Goal: Task Accomplishment & Management: Manage account settings

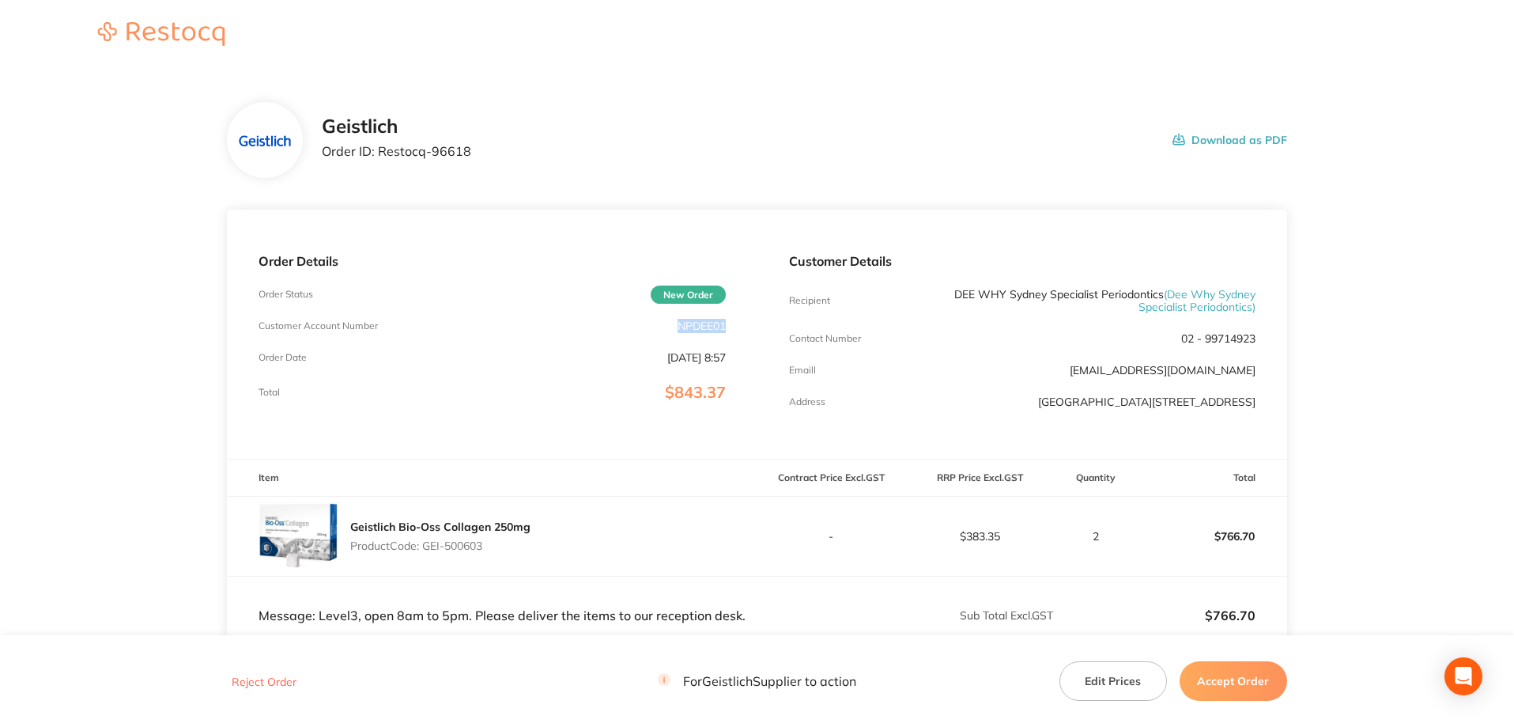
drag, startPoint x: 727, startPoint y: 325, endPoint x: 678, endPoint y: 327, distance: 49.0
click at [678, 327] on div "Order Details Order Status New Order Customer Account Number NPDEE01 Order Date…" at bounding box center [492, 334] width 530 height 249
copy p "NPDEE01"
drag, startPoint x: 471, startPoint y: 157, endPoint x: 376, endPoint y: 157, distance: 94.9
click at [376, 157] on div "Geistlich Order ID: Restocq- 96618 Download as PDF" at bounding box center [804, 139] width 965 height 49
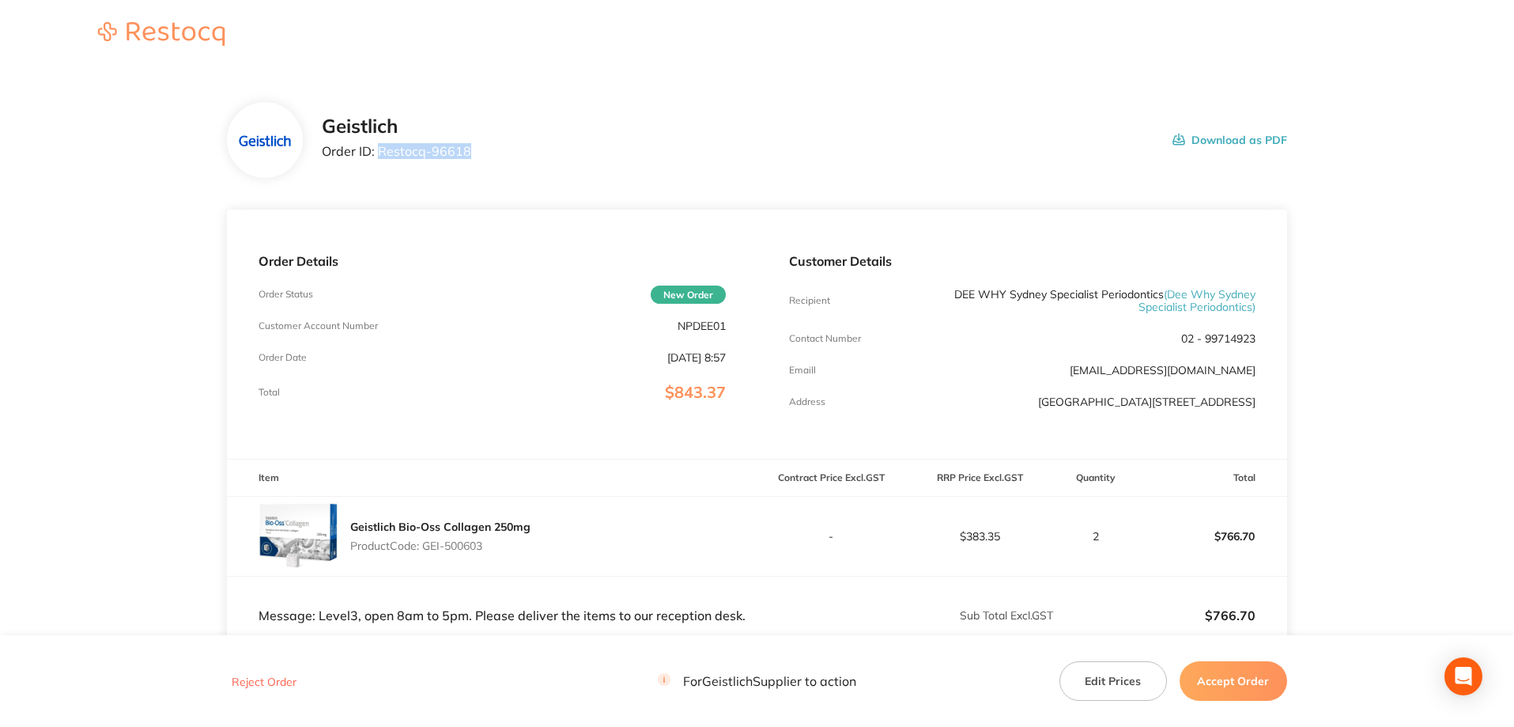
copy p "Restocq- 96618"
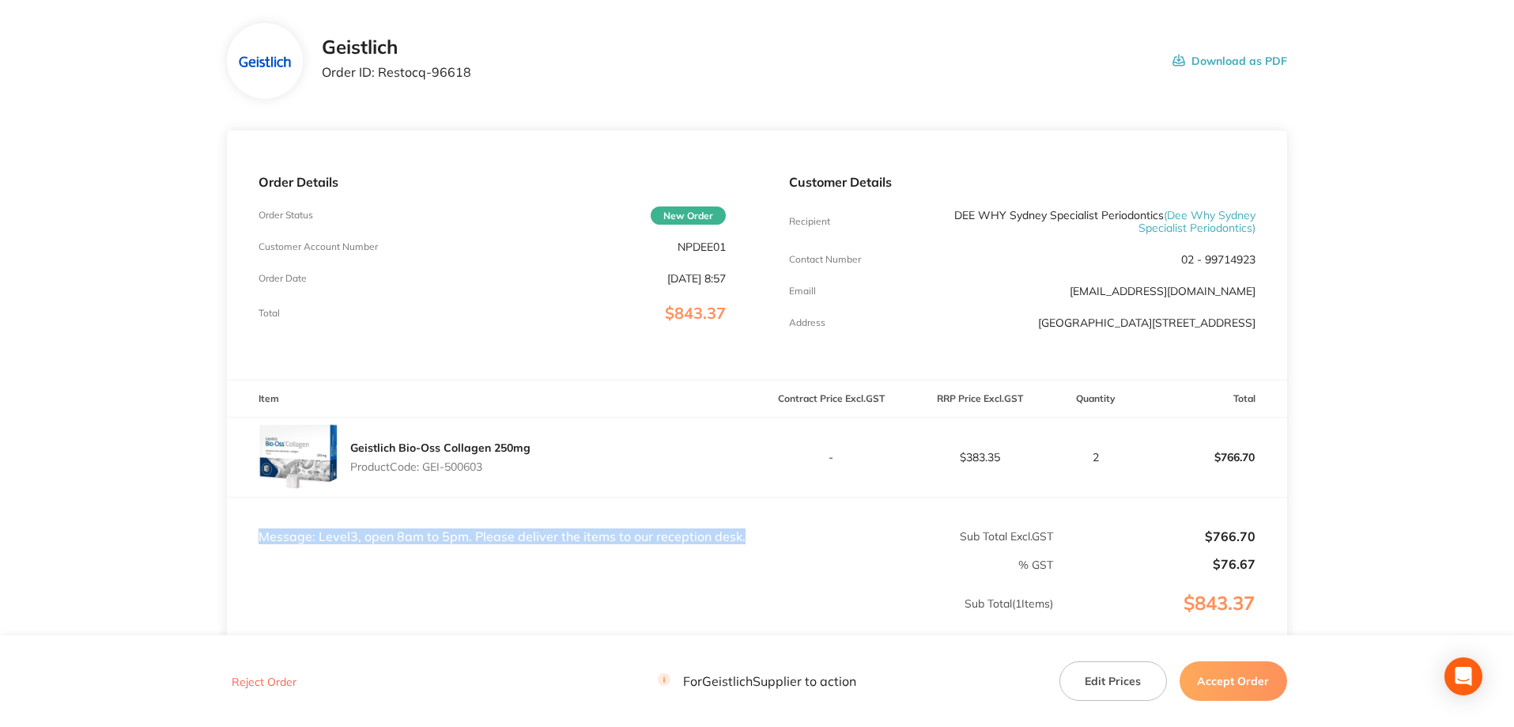
drag, startPoint x: 737, startPoint y: 535, endPoint x: 262, endPoint y: 537, distance: 475.2
click at [262, 537] on td "Message: Level3, open 8am to 5pm. Please deliver the items to our reception des…" at bounding box center [492, 520] width 530 height 47
copy td "Message: Level3, open 8am to 5pm. Please deliver the items to our reception des…"
click at [1244, 676] on button "Accept Order" at bounding box center [1234, 681] width 108 height 40
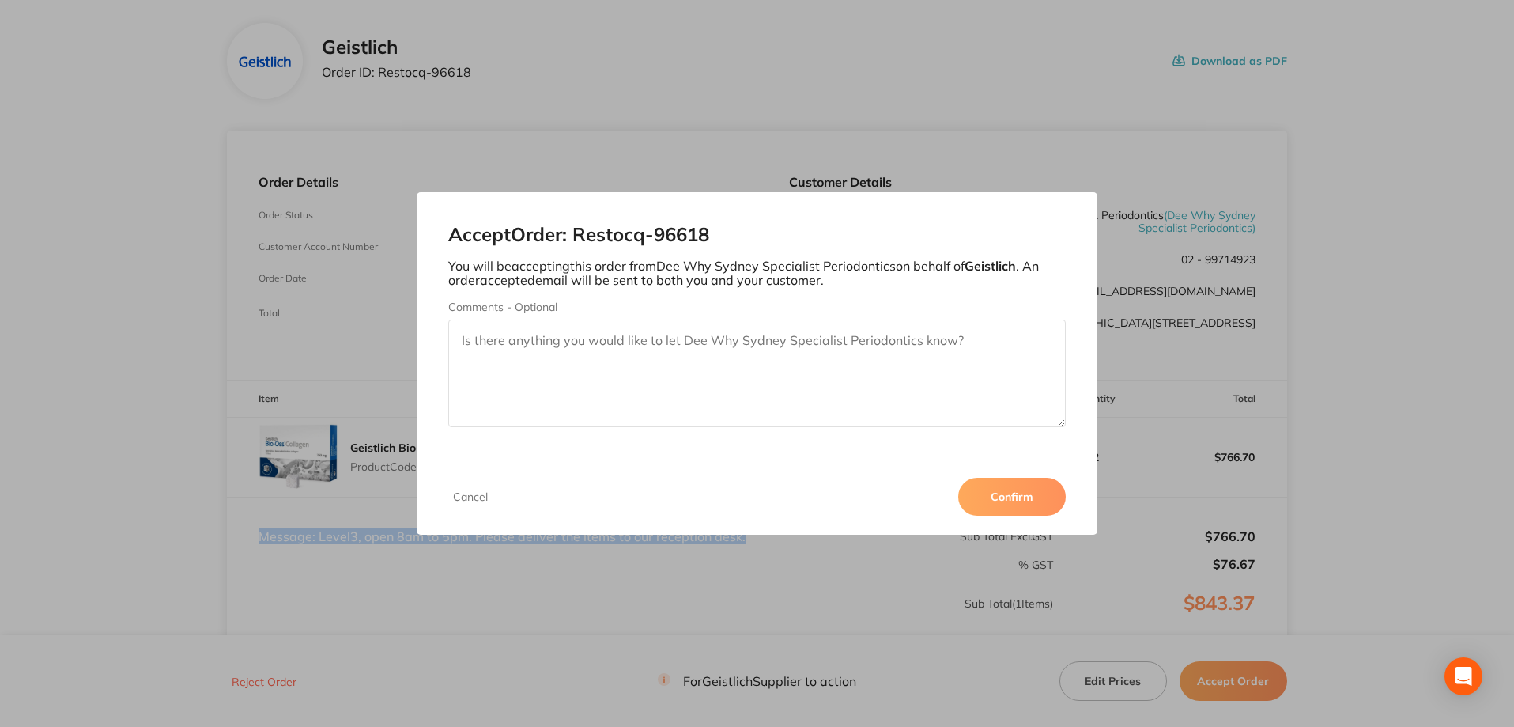
click at [995, 495] on button "Confirm" at bounding box center [1012, 497] width 108 height 38
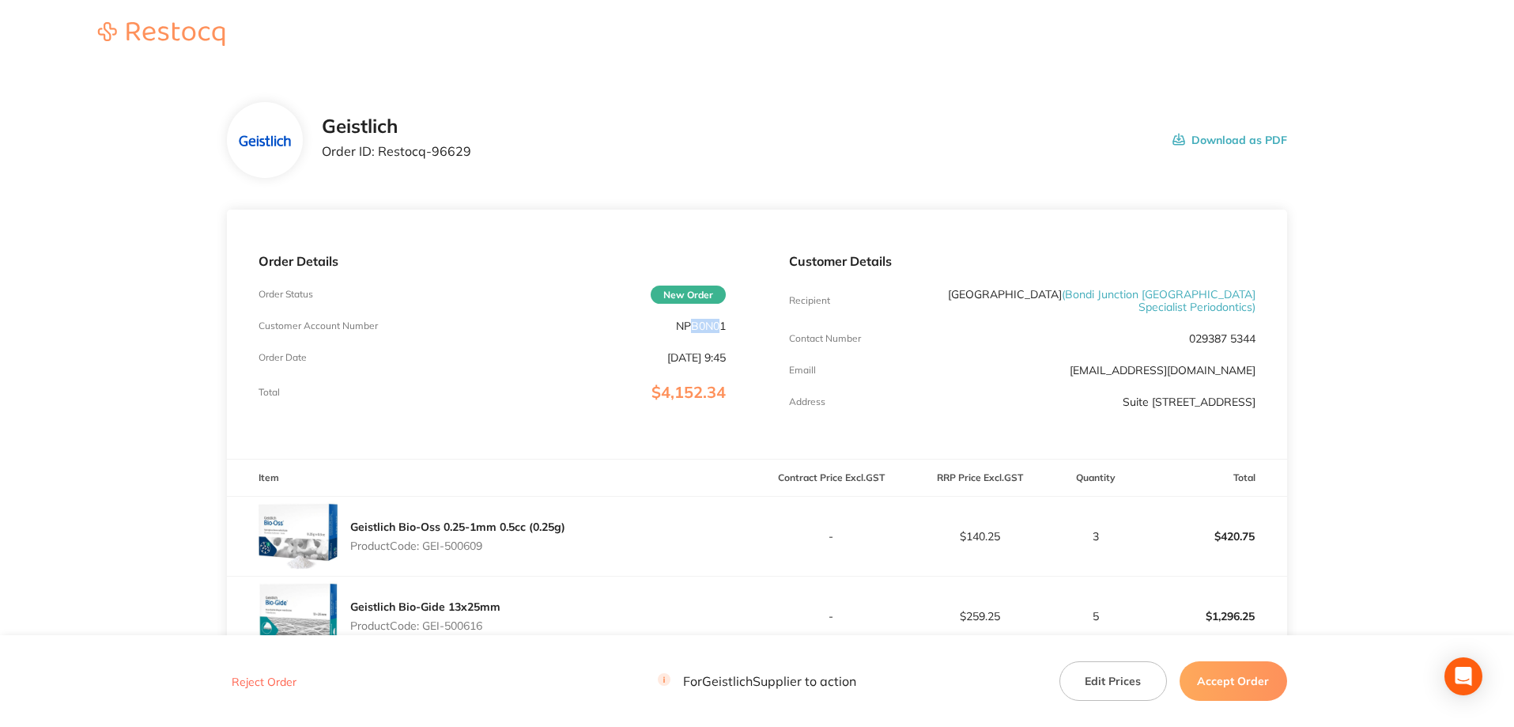
drag, startPoint x: 722, startPoint y: 328, endPoint x: 687, endPoint y: 328, distance: 34.8
click at [687, 328] on p "NPB0N01" at bounding box center [701, 325] width 50 height 13
drag, startPoint x: 724, startPoint y: 328, endPoint x: 672, endPoint y: 325, distance: 52.3
click at [672, 325] on div "Customer Account Number NPB0N01" at bounding box center [492, 325] width 467 height 13
copy p "NPB0N01"
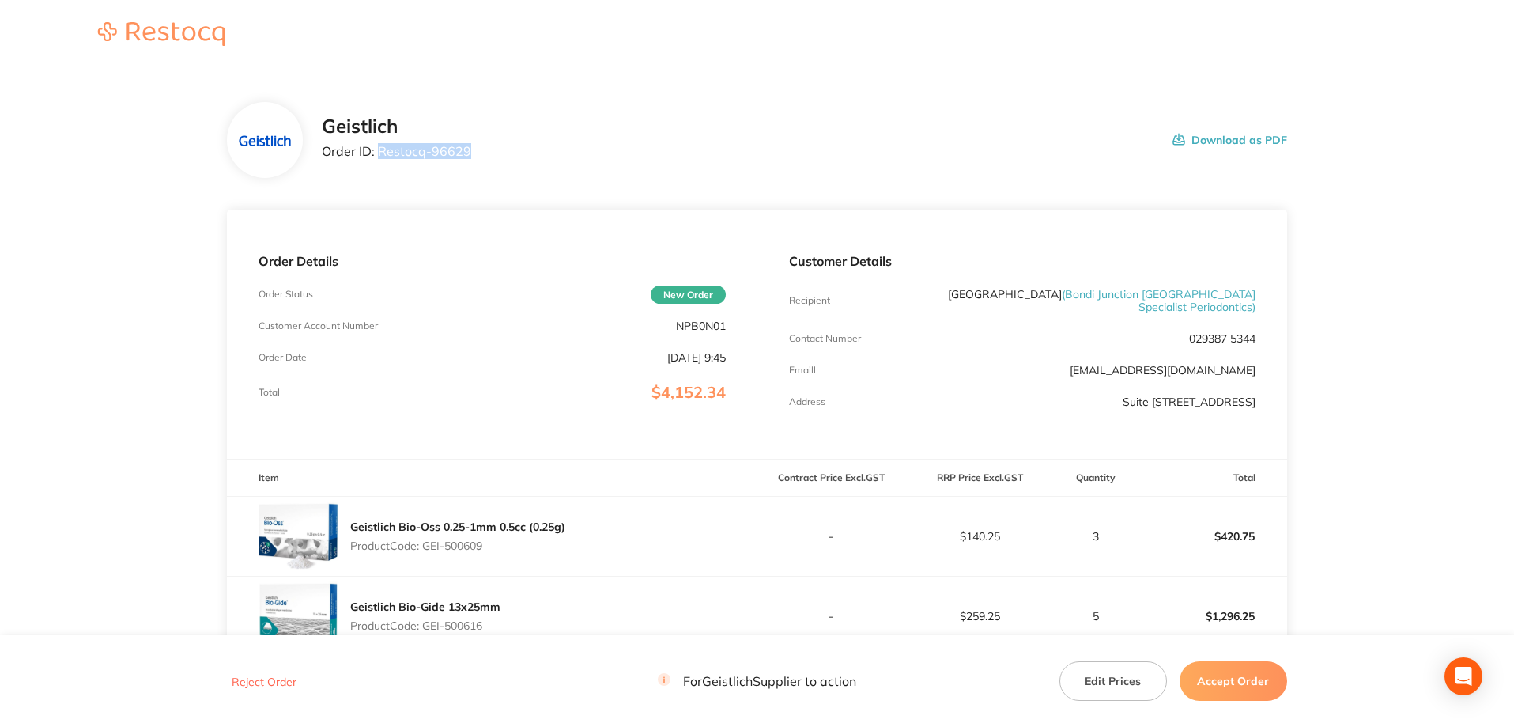
drag, startPoint x: 472, startPoint y: 146, endPoint x: 380, endPoint y: 160, distance: 92.7
click at [380, 160] on div "Geistlich Order ID: Restocq- 96629 Download as PDF" at bounding box center [804, 139] width 965 height 49
copy p "Restocq- 96629"
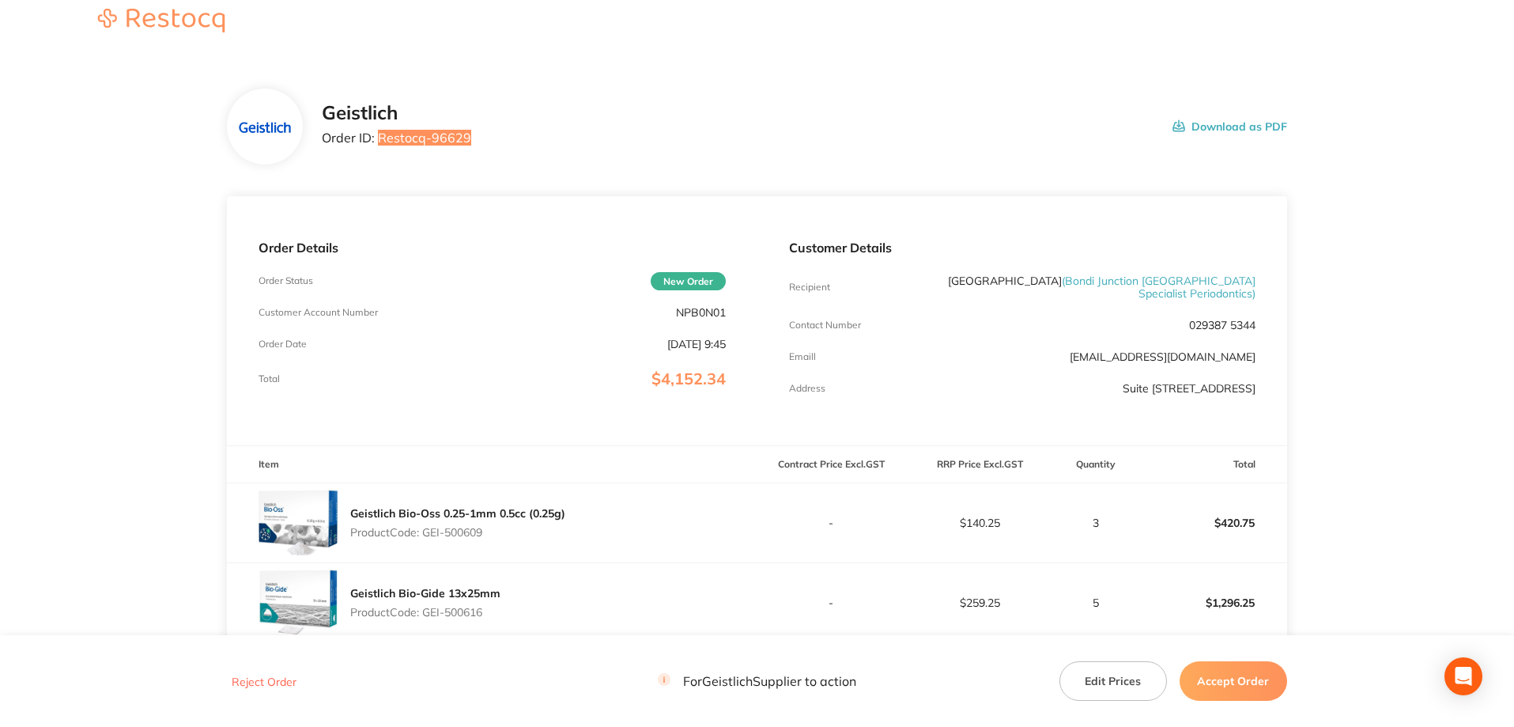
scroll to position [409, 0]
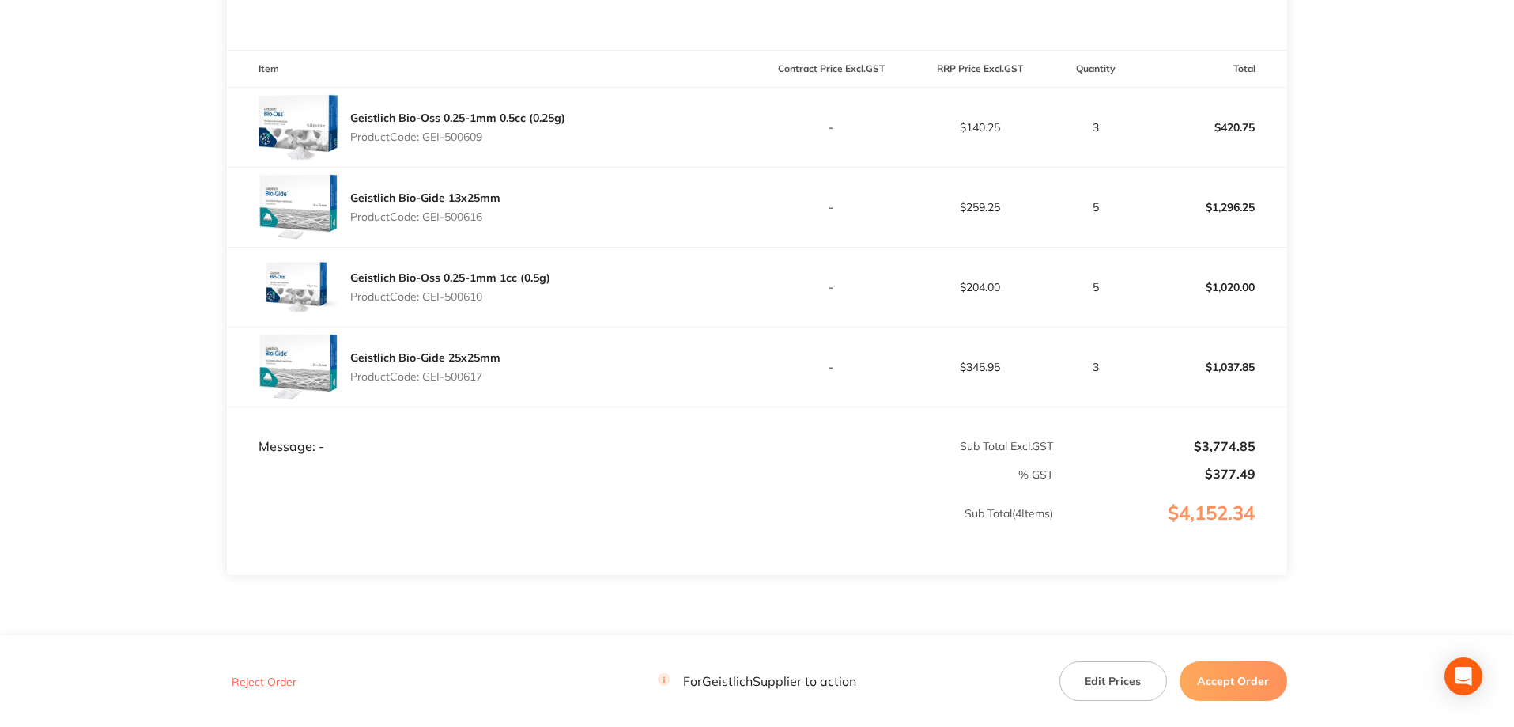
click at [1232, 687] on button "Accept Order" at bounding box center [1234, 681] width 108 height 40
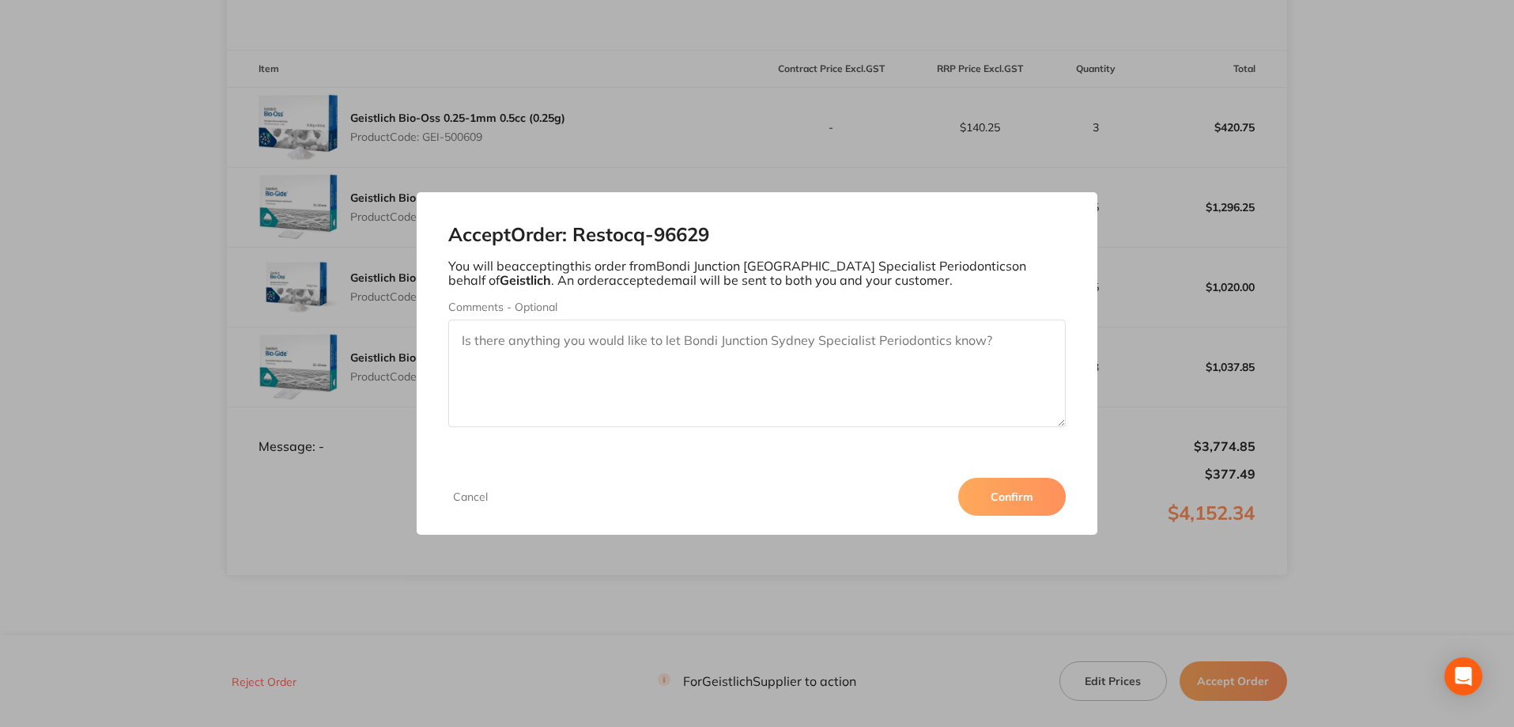
click at [1015, 489] on button "Confirm" at bounding box center [1012, 497] width 108 height 38
